Goal: Navigation & Orientation: Understand site structure

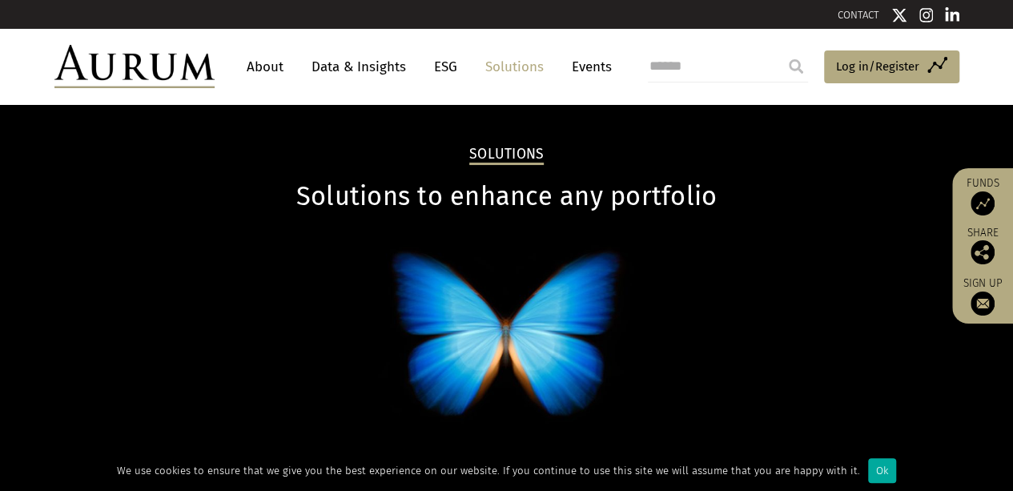
click at [279, 63] on link "About" at bounding box center [265, 67] width 53 height 30
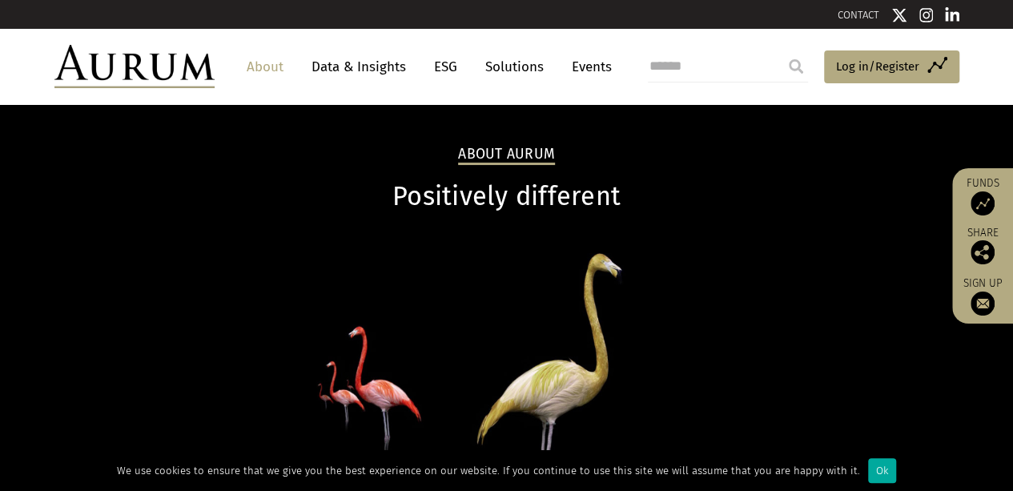
click at [274, 59] on link "About" at bounding box center [265, 67] width 53 height 30
click at [356, 66] on link "Data & Insights" at bounding box center [358, 67] width 110 height 30
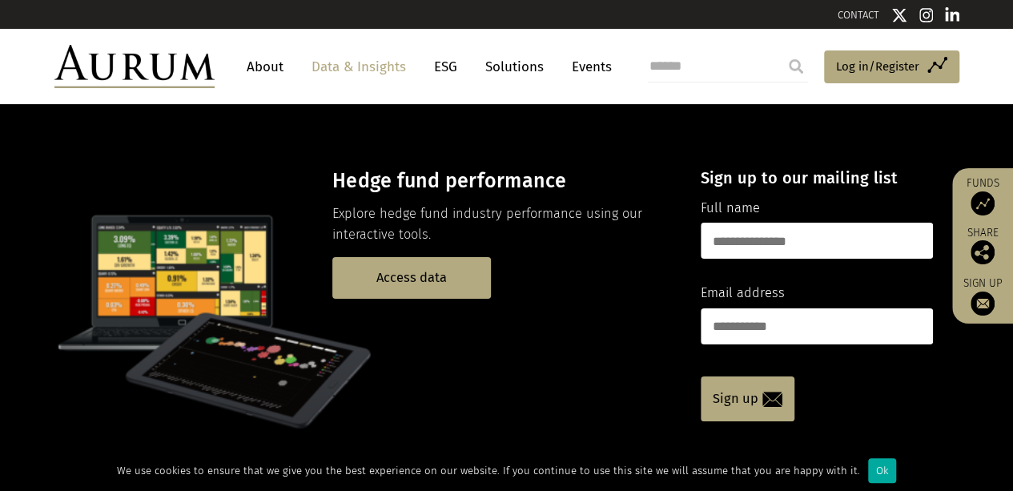
click at [445, 70] on link "ESG" at bounding box center [445, 67] width 39 height 30
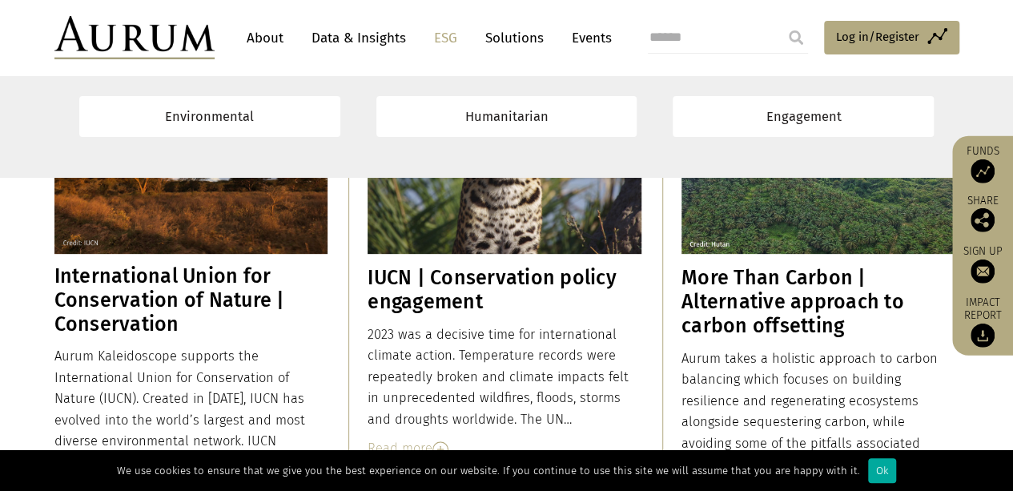
scroll to position [3363, 0]
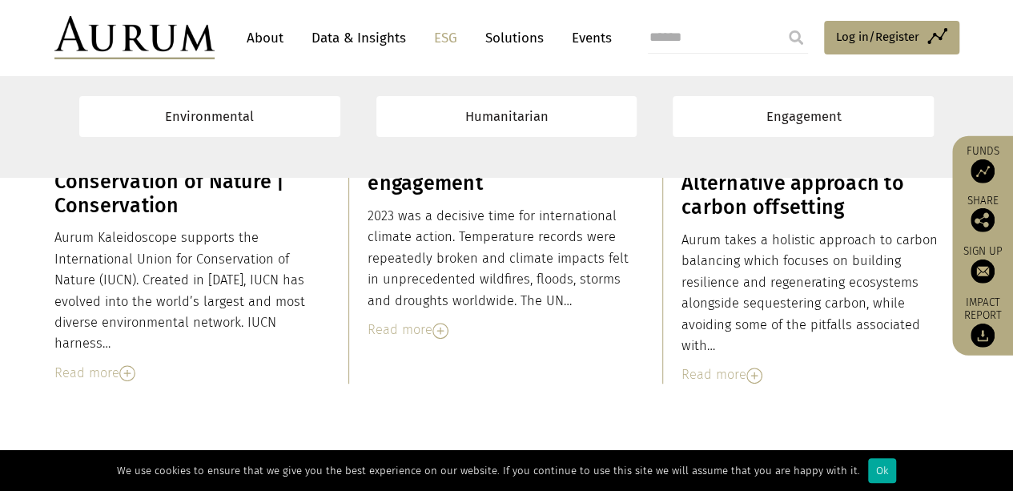
click at [508, 36] on link "Solutions" at bounding box center [514, 38] width 74 height 30
